Goal: Navigation & Orientation: Understand site structure

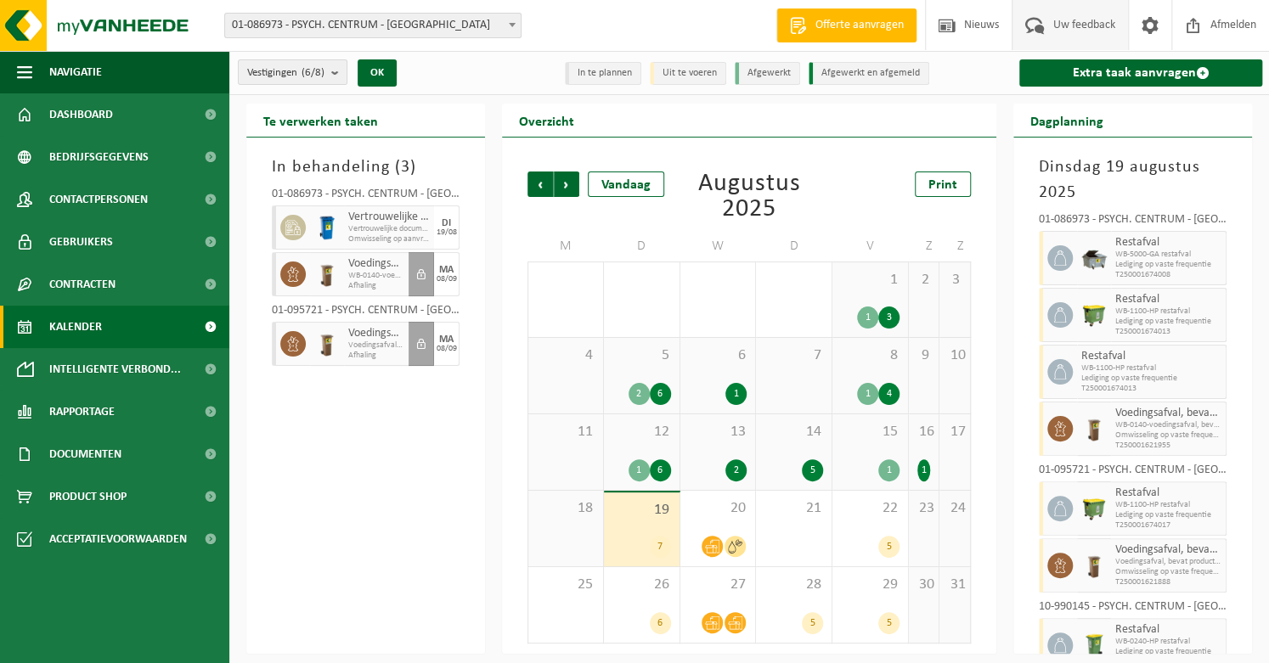
click at [1070, 30] on span "Uw feedback" at bounding box center [1084, 25] width 70 height 50
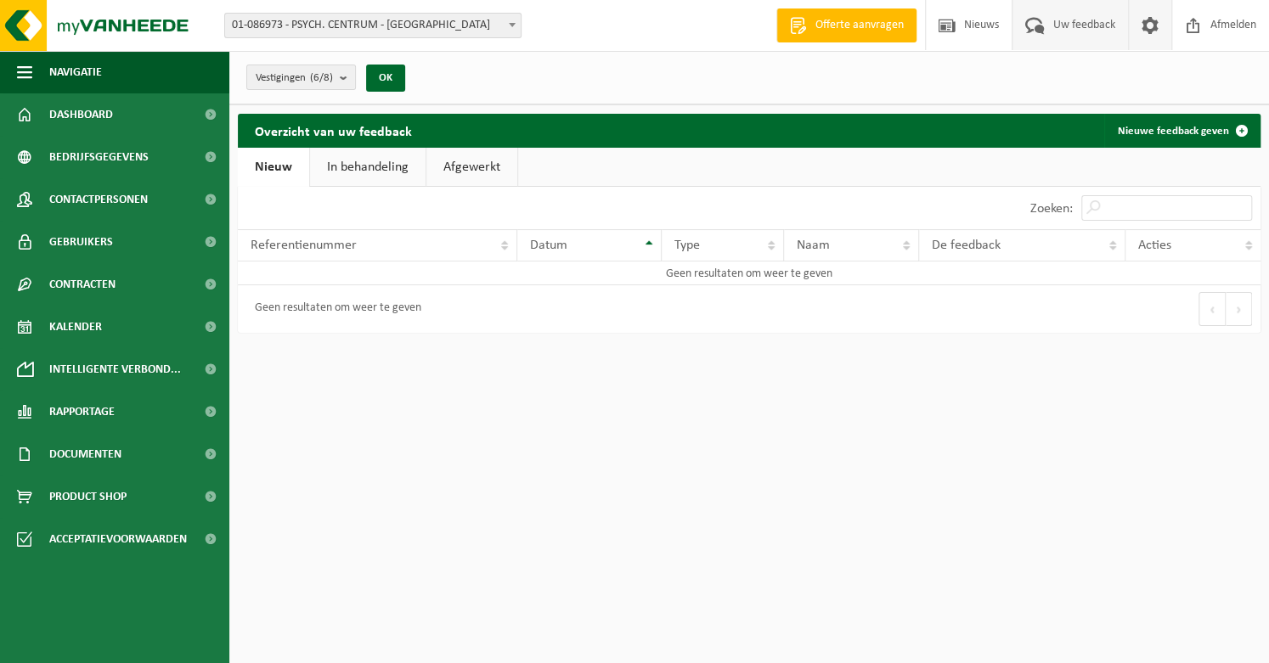
click at [1147, 22] on span at bounding box center [1149, 25] width 25 height 50
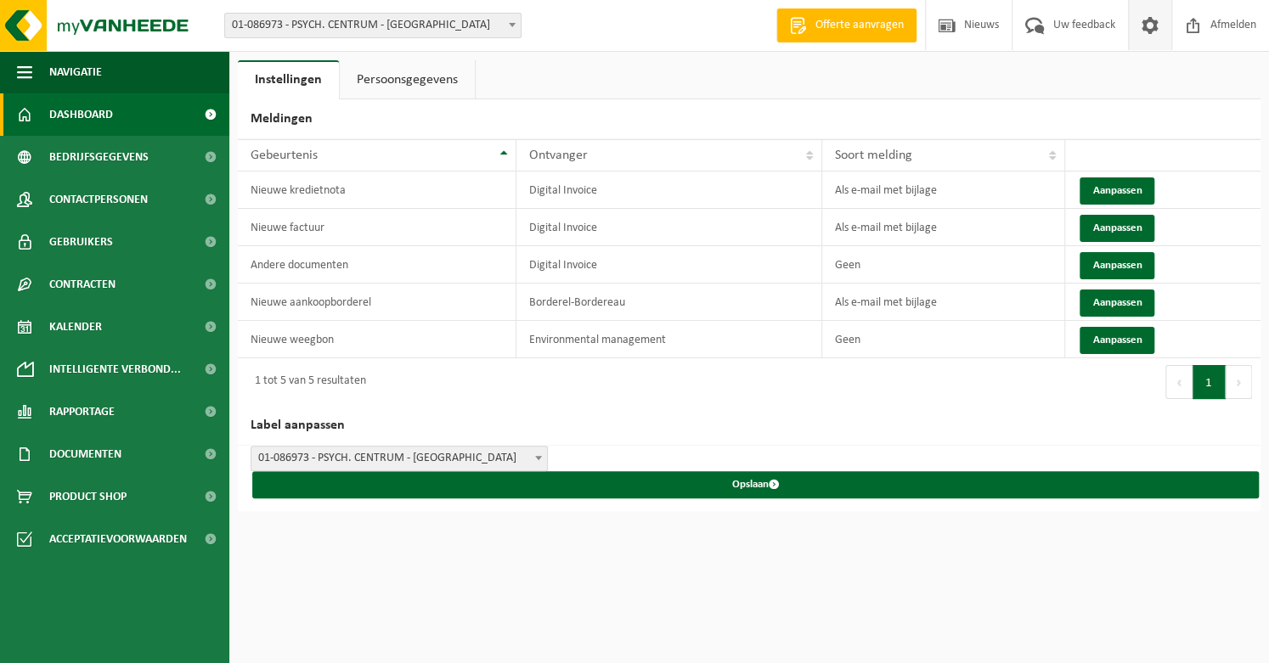
click at [104, 122] on span "Dashboard" at bounding box center [81, 114] width 64 height 42
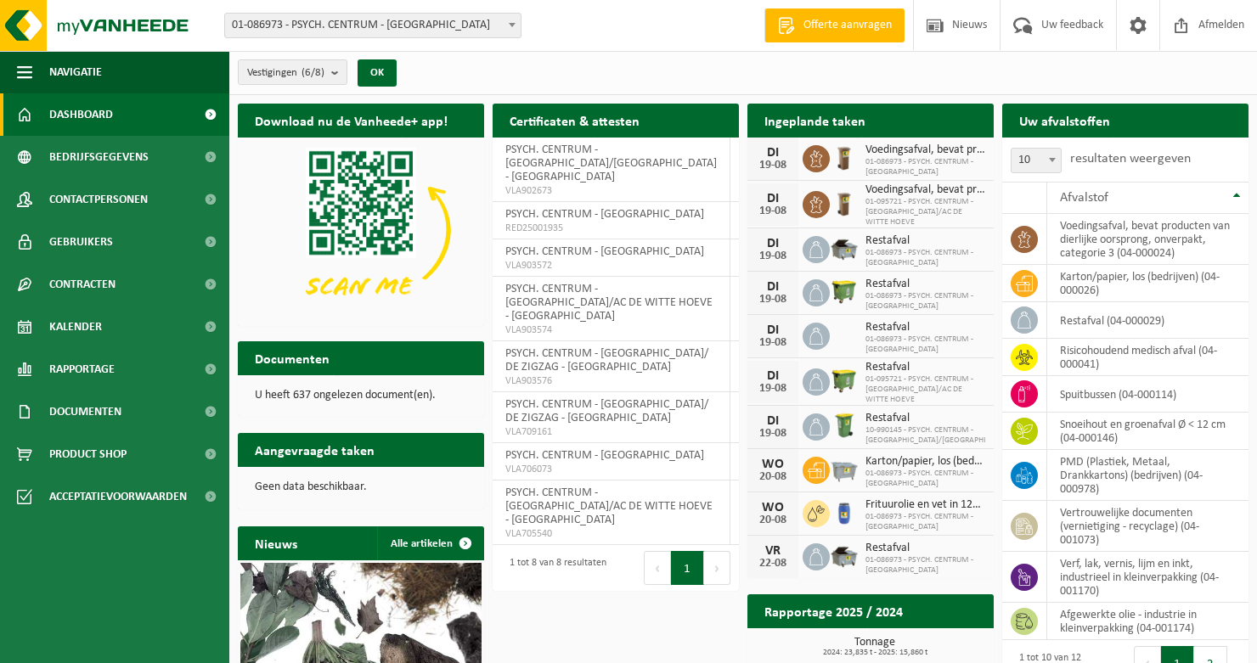
click at [91, 157] on span "Bedrijfsgegevens" at bounding box center [98, 157] width 99 height 42
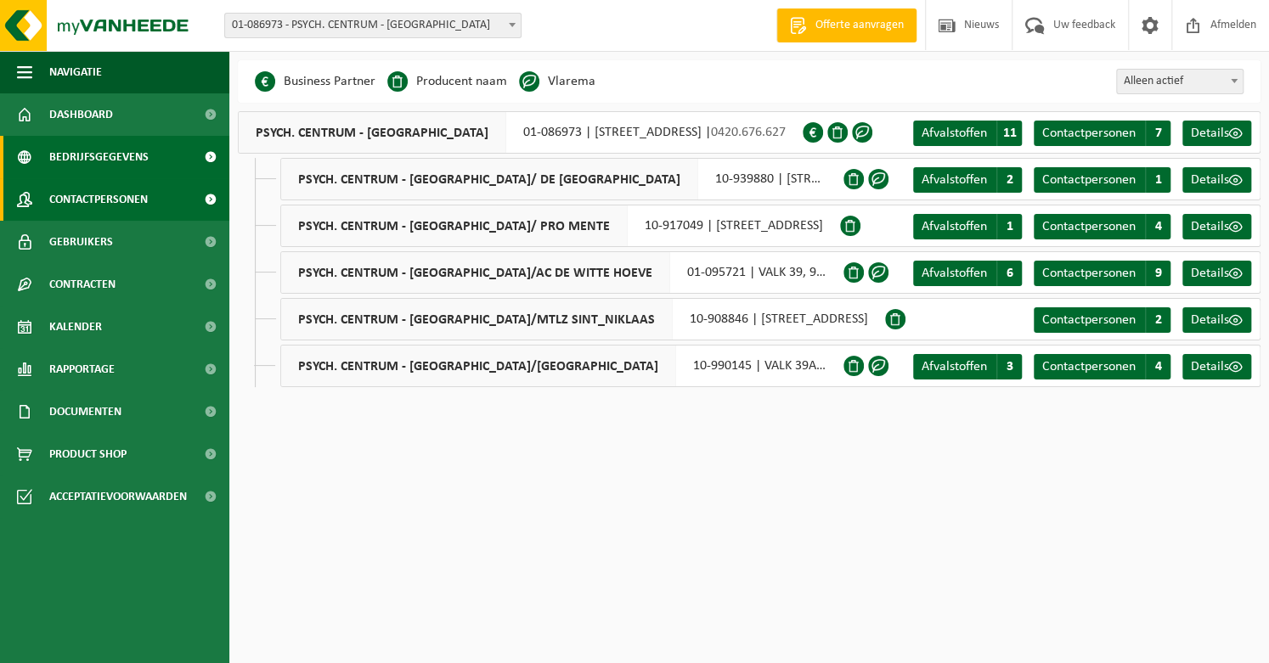
click at [125, 206] on span "Contactpersonen" at bounding box center [98, 199] width 99 height 42
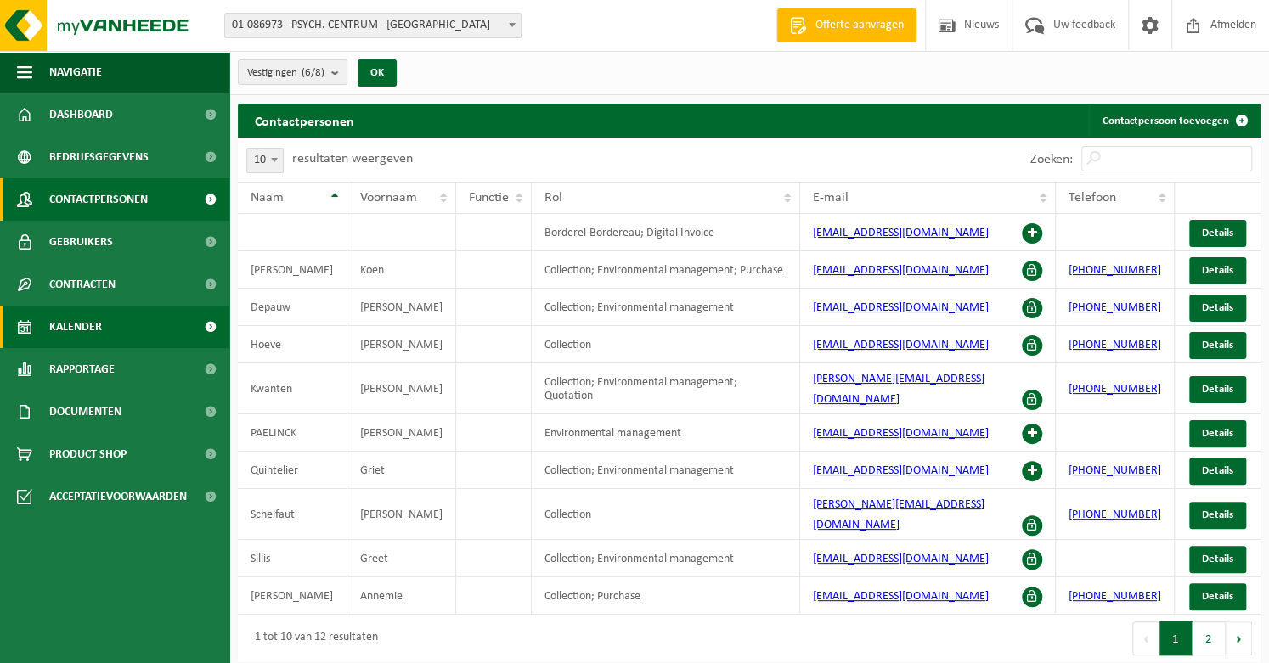
click at [103, 337] on link "Kalender" at bounding box center [114, 327] width 229 height 42
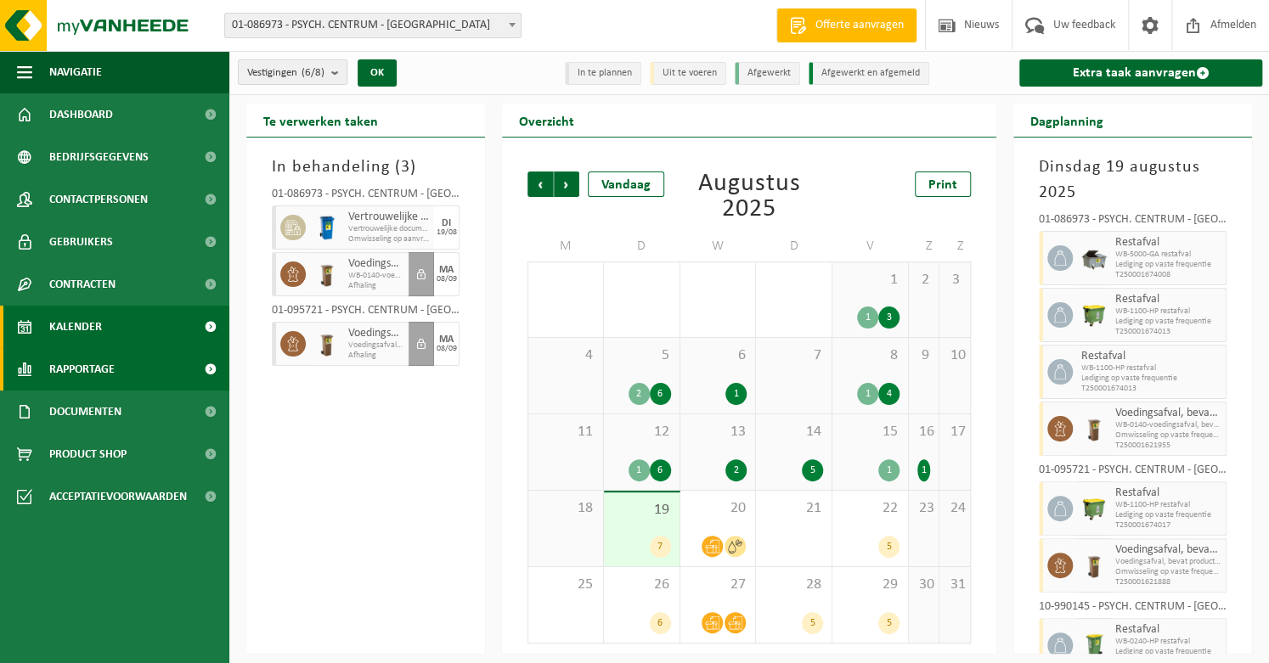
click at [98, 368] on span "Rapportage" at bounding box center [81, 369] width 65 height 42
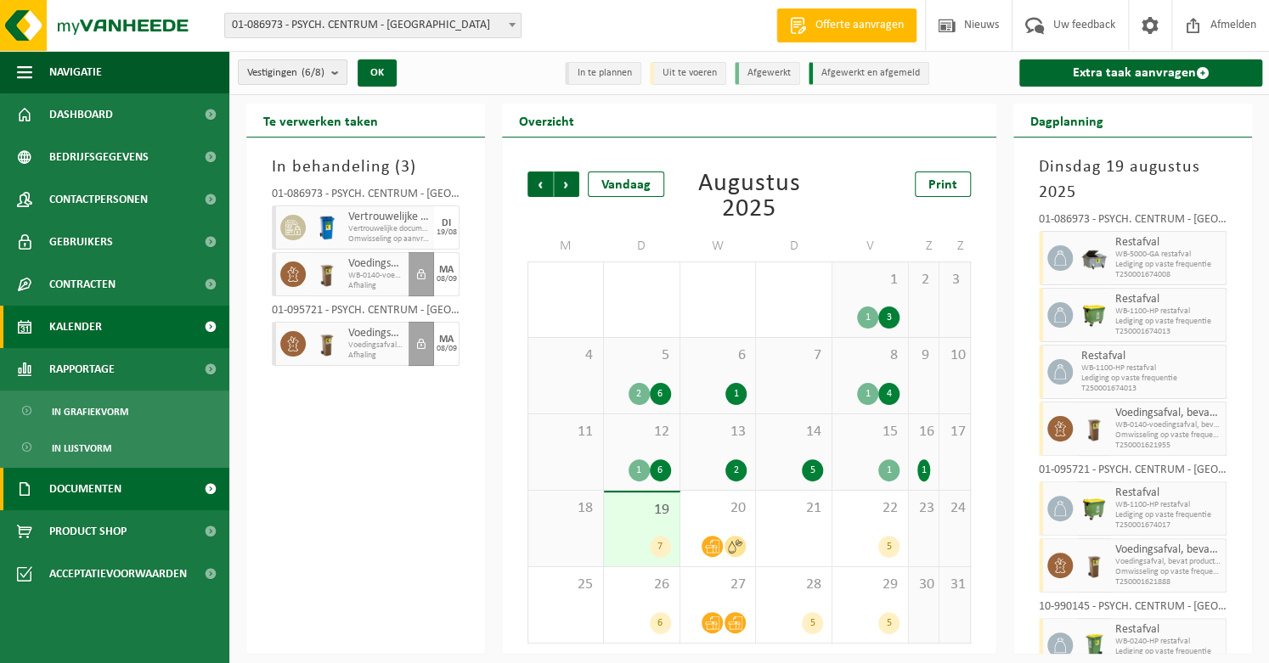
click at [101, 488] on span "Documenten" at bounding box center [85, 489] width 72 height 42
